Goal: Task Accomplishment & Management: Complete application form

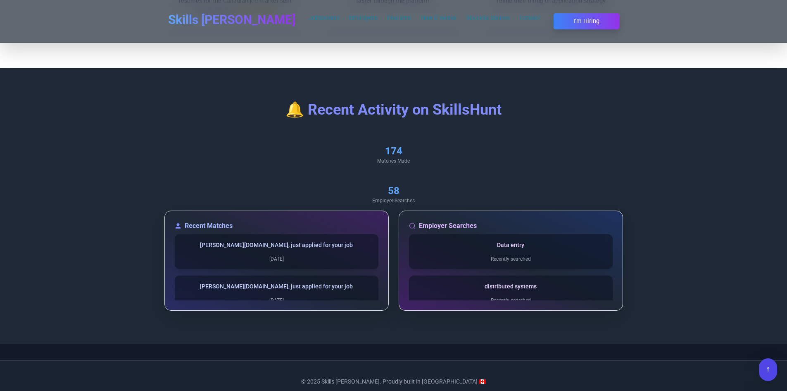
scroll to position [2494, 0]
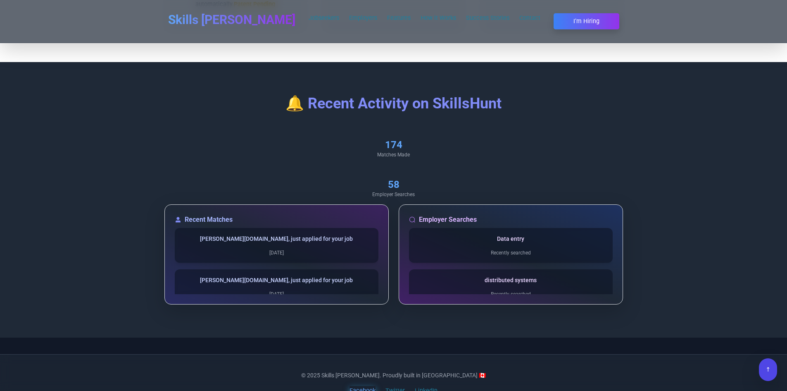
click at [371, 386] on link "Facebook" at bounding box center [363, 391] width 26 height 10
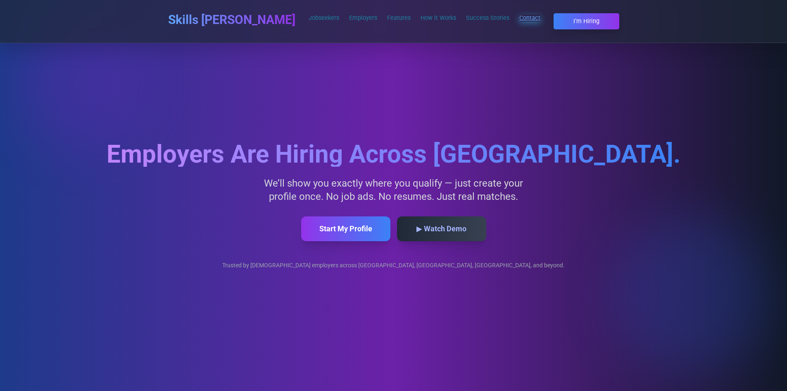
click at [520, 18] on link "Contact" at bounding box center [530, 17] width 21 height 7
click at [483, 18] on ul "Jobseekers Employers Features How it Works Success Stories Contact I’m Hiring" at bounding box center [425, 17] width 252 height 29
click at [466, 18] on link "Success Stories" at bounding box center [487, 17] width 43 height 7
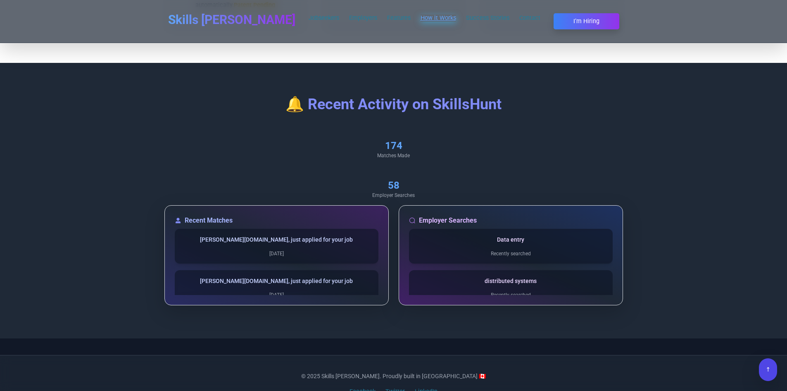
scroll to position [2494, 0]
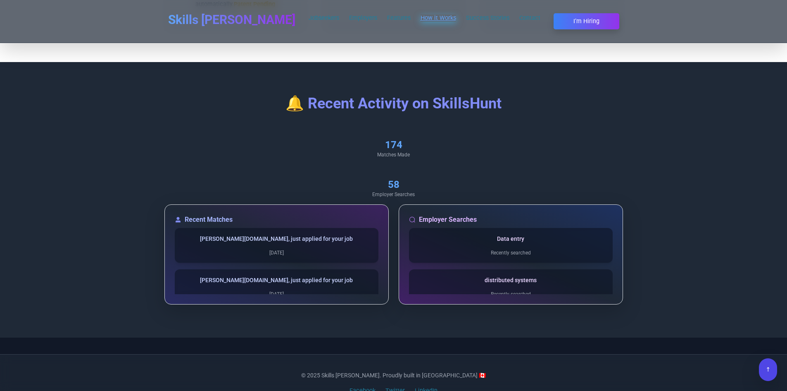
click at [421, 21] on link "How it Works" at bounding box center [439, 17] width 36 height 7
click at [387, 20] on link "Features" at bounding box center [399, 17] width 24 height 7
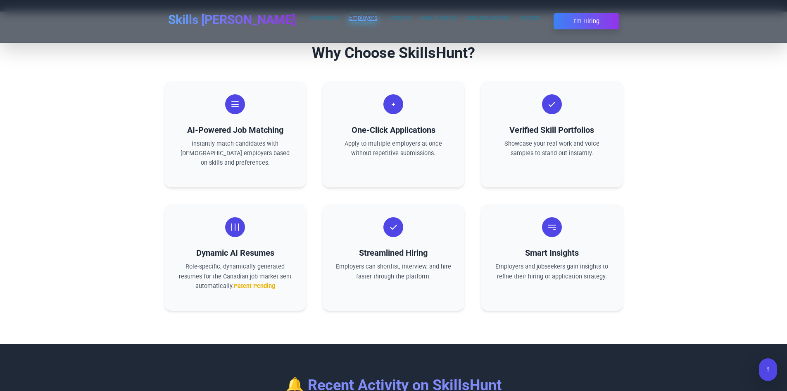
click at [349, 16] on link "Employers" at bounding box center [363, 17] width 28 height 7
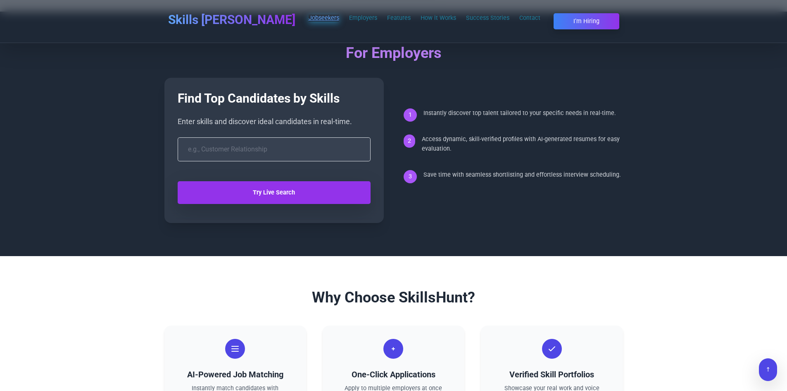
click at [309, 16] on link "Jobseekers" at bounding box center [324, 17] width 31 height 7
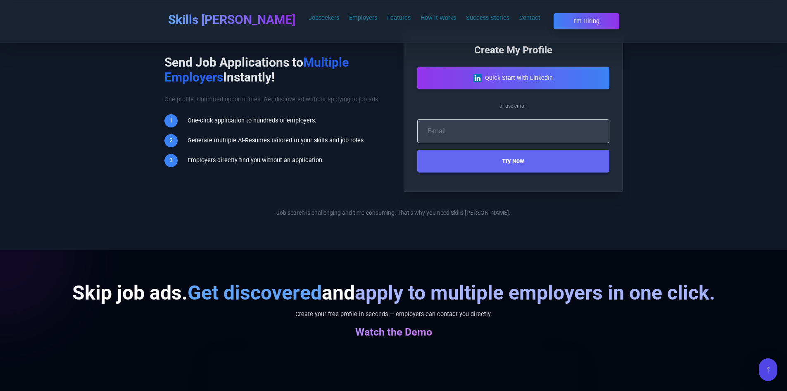
scroll to position [391, 0]
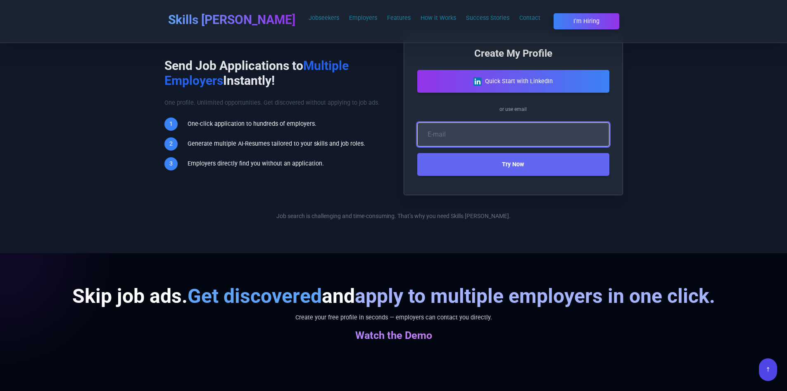
click at [453, 133] on input "email" at bounding box center [513, 134] width 192 height 24
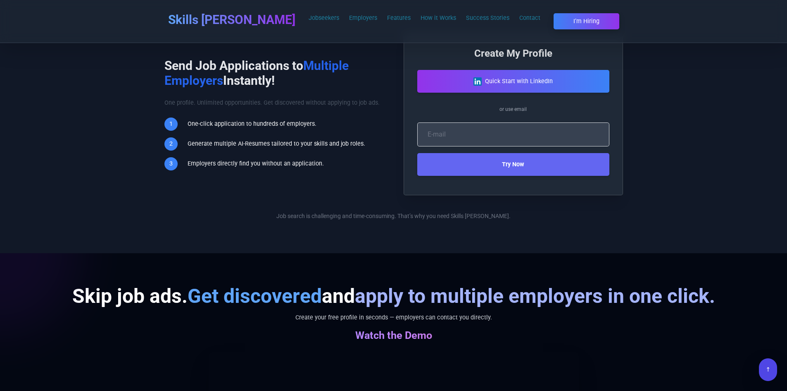
click at [493, 117] on form "Try Now" at bounding box center [513, 146] width 192 height 60
click at [528, 82] on button "Quick Start with LinkedIn" at bounding box center [513, 81] width 202 height 24
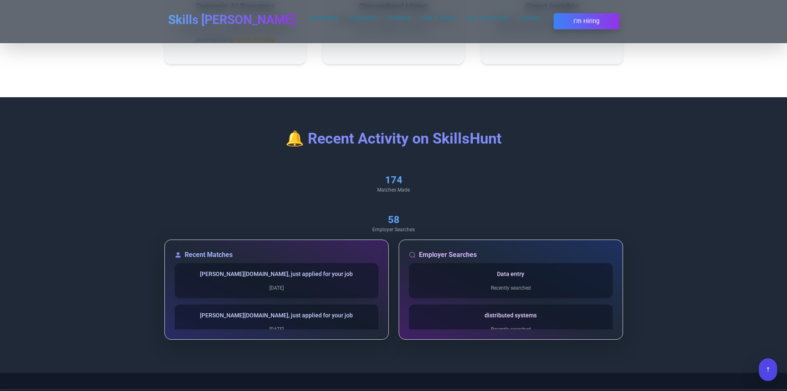
scroll to position [2494, 0]
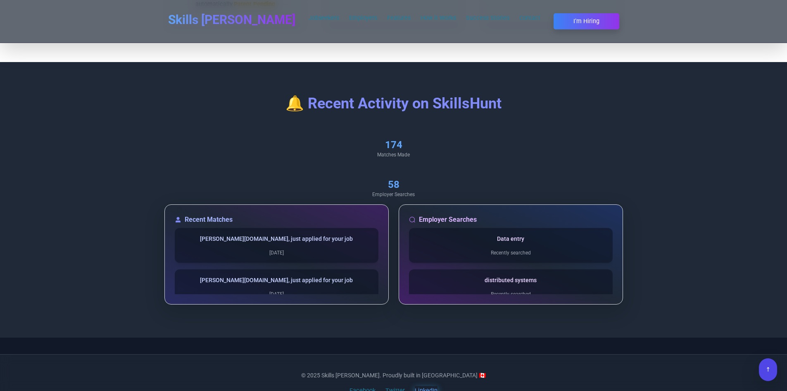
click at [427, 386] on link "LinkedIn" at bounding box center [426, 391] width 23 height 10
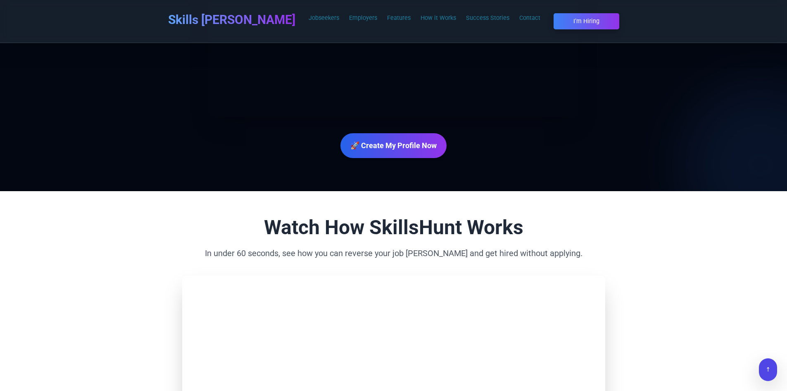
scroll to position [1009, 0]
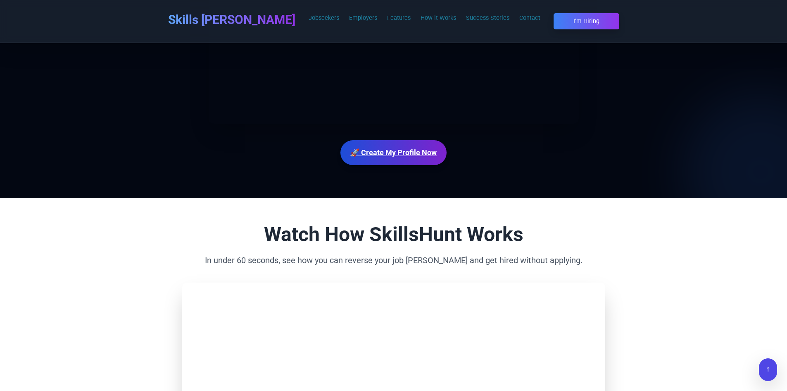
click at [409, 154] on link "🚀 Create My Profile Now" at bounding box center [394, 152] width 106 height 25
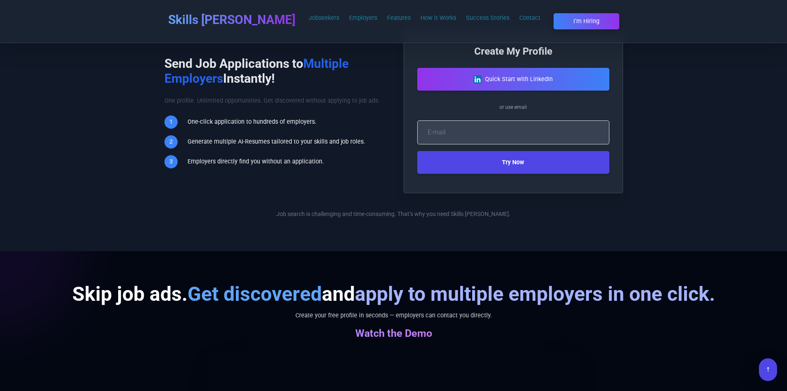
scroll to position [391, 0]
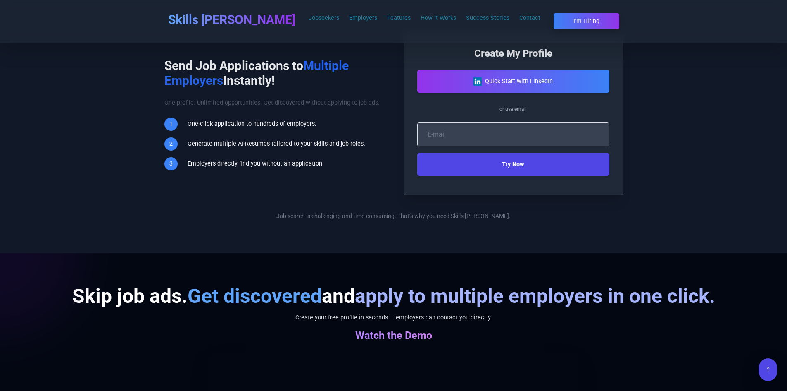
click at [466, 175] on button "Try Now" at bounding box center [513, 164] width 192 height 23
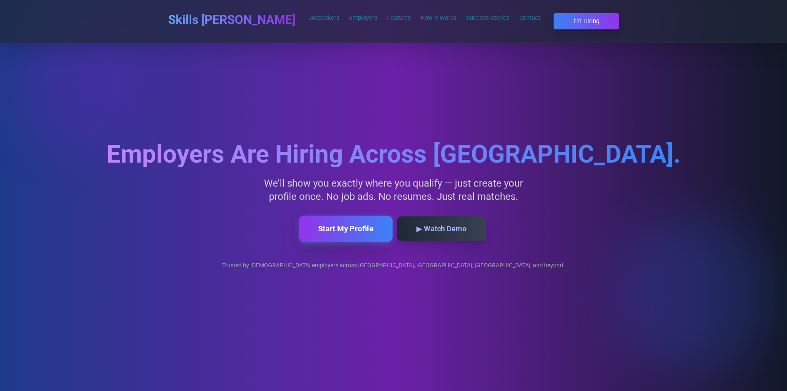
click at [362, 235] on button "Start My Profile" at bounding box center [346, 228] width 94 height 26
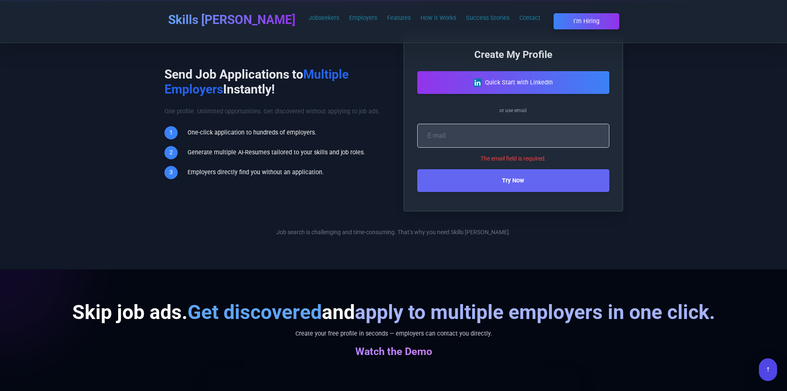
scroll to position [391, 0]
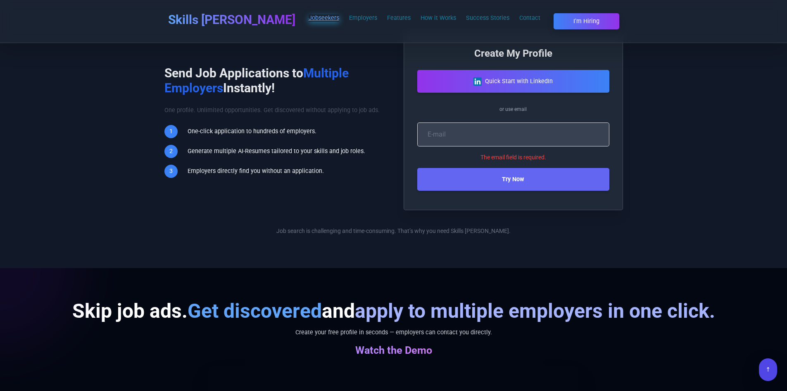
click at [309, 16] on link "Jobseekers" at bounding box center [324, 17] width 31 height 7
click at [245, 16] on div "Skills [PERSON_NAME] Jobseekers Employers Features How it Works Success Stories…" at bounding box center [393, 21] width 471 height 43
click at [216, 16] on h1 "Skills [PERSON_NAME]" at bounding box center [231, 19] width 127 height 15
